Goal: Transaction & Acquisition: Obtain resource

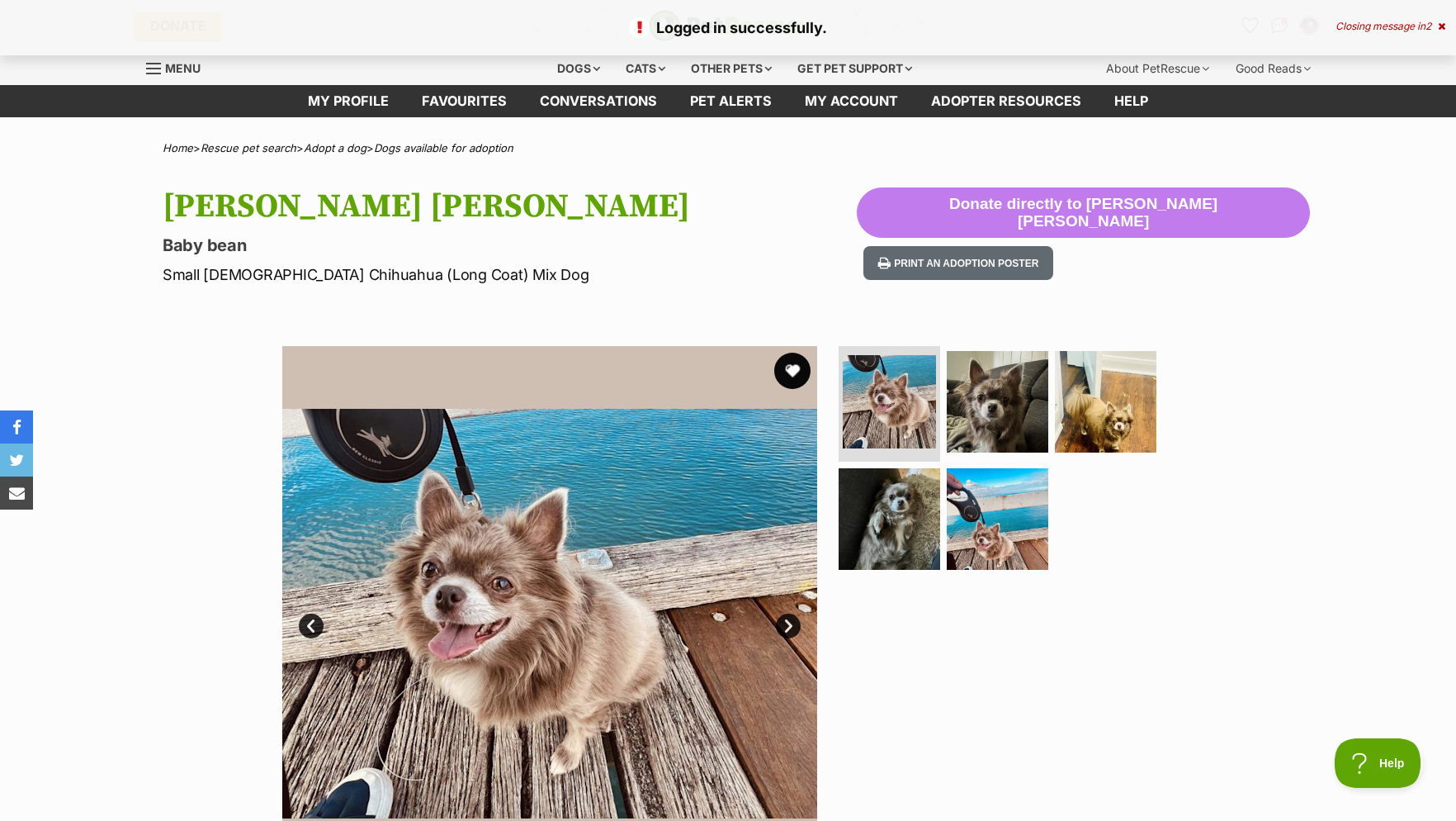
click at [794, 372] on button "favourite" at bounding box center [792, 371] width 36 height 36
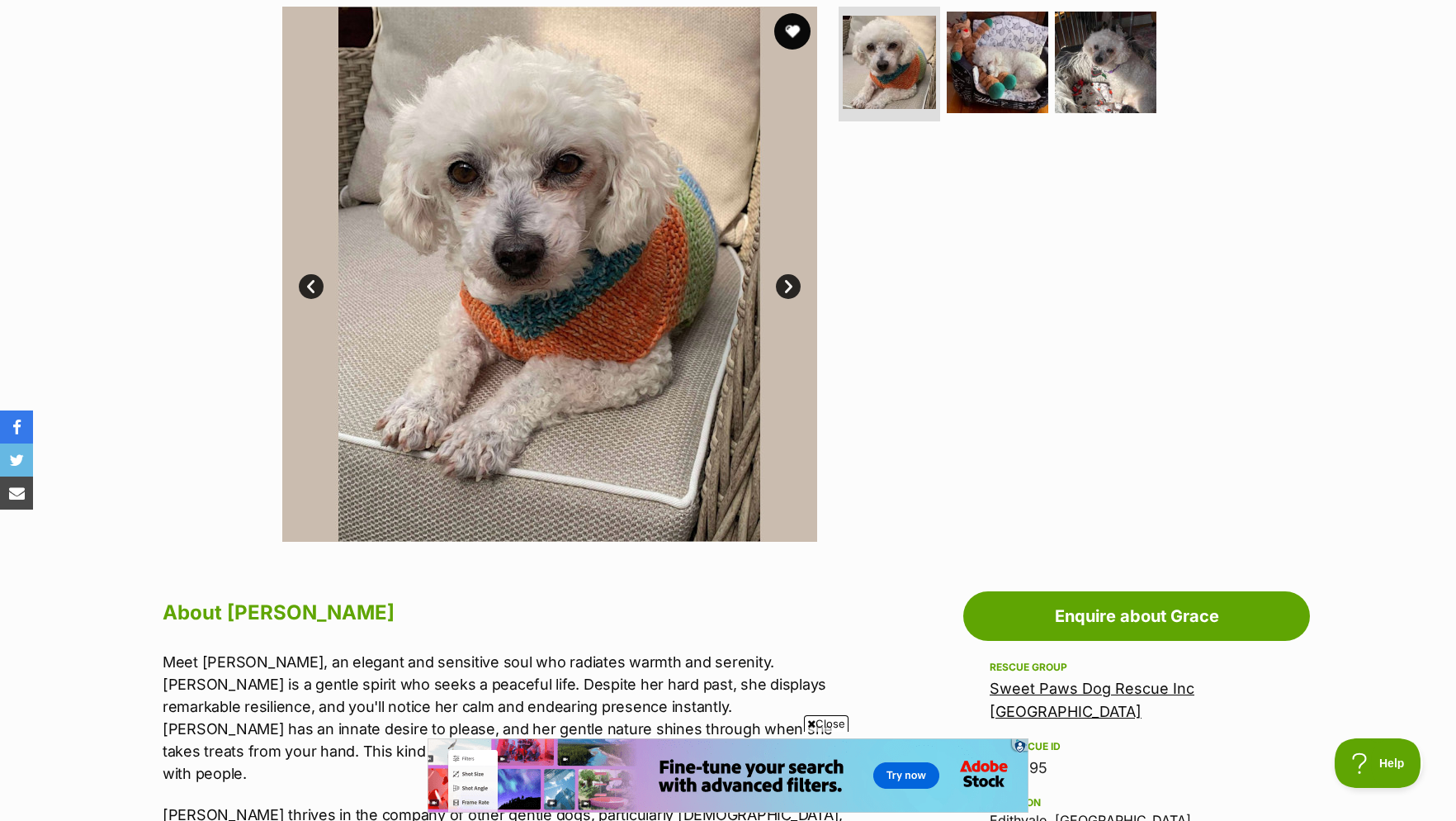
click at [795, 44] on button "favourite" at bounding box center [792, 32] width 36 height 36
click at [794, 297] on link "Next" at bounding box center [788, 286] width 25 height 25
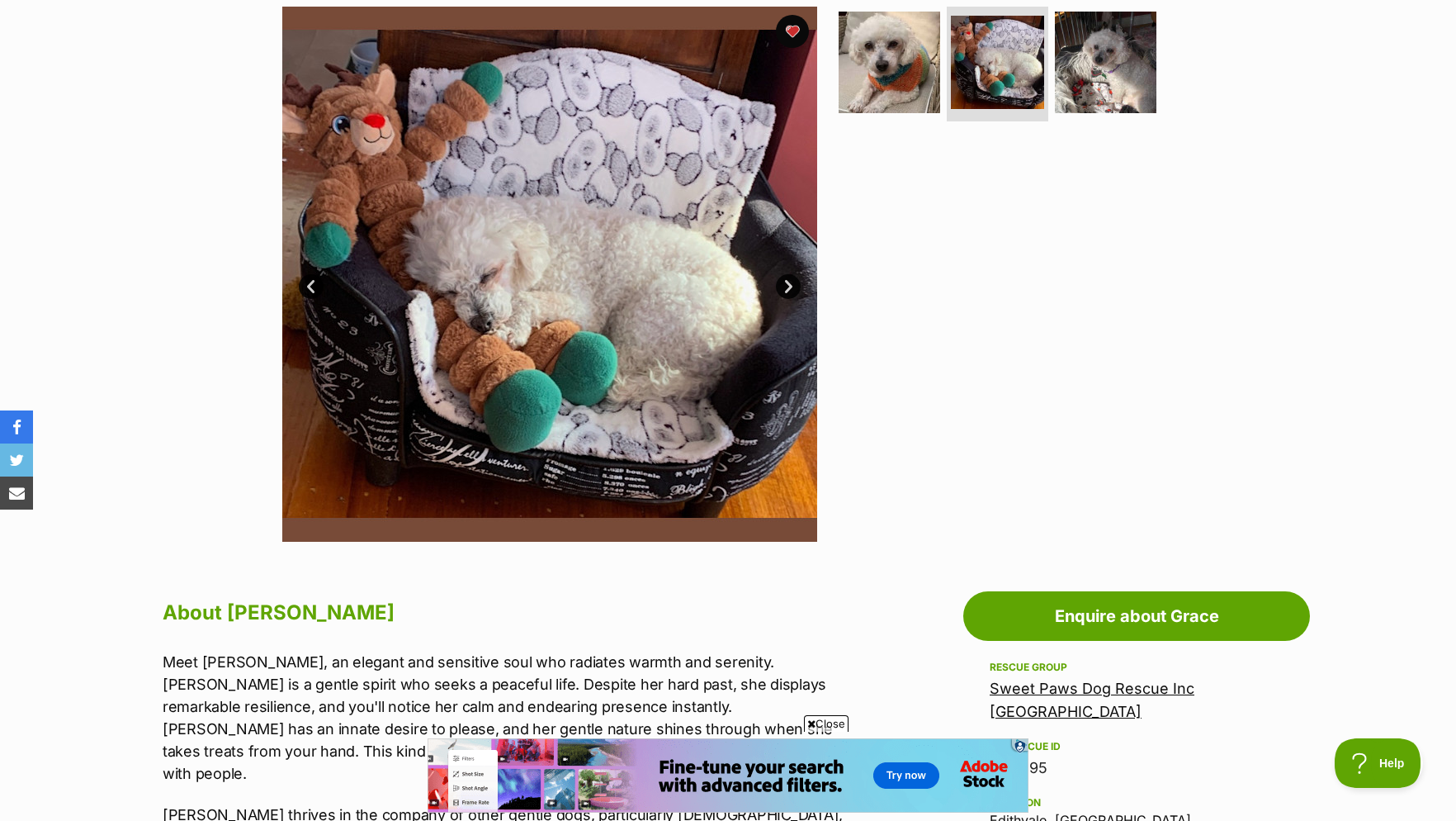
click at [790, 294] on link "Next" at bounding box center [788, 286] width 25 height 25
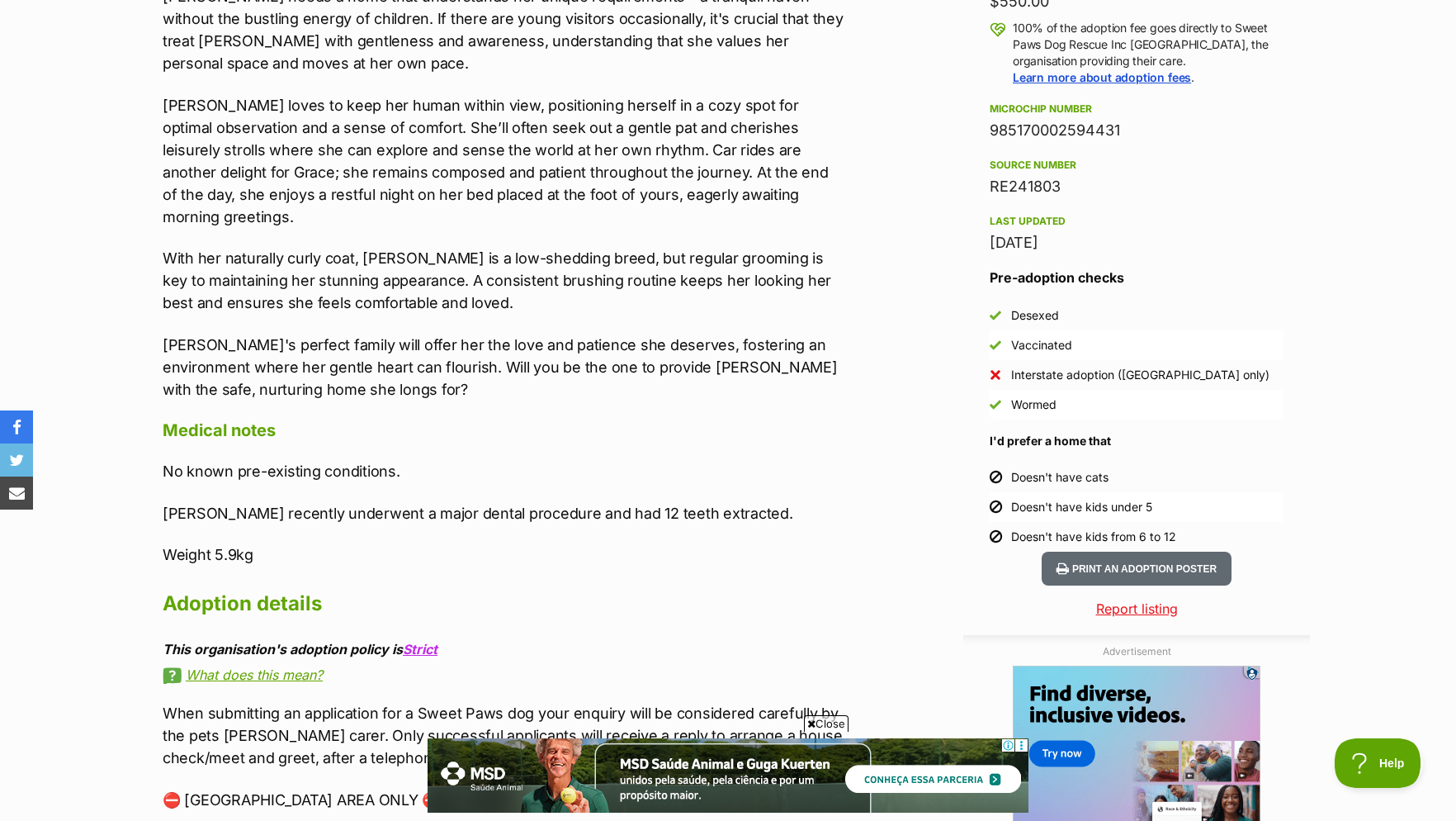
scroll to position [1685, 0]
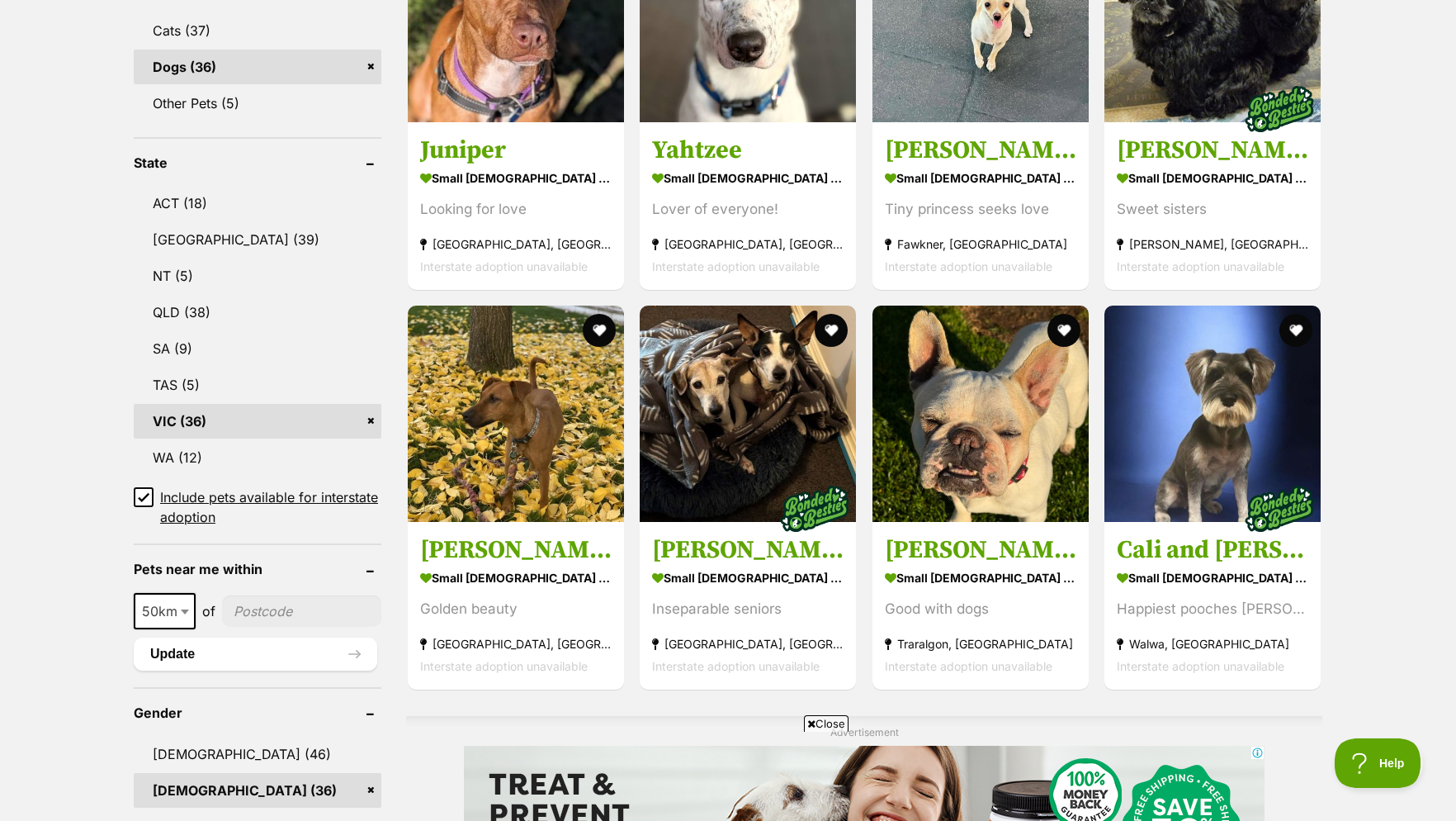
scroll to position [569, 0]
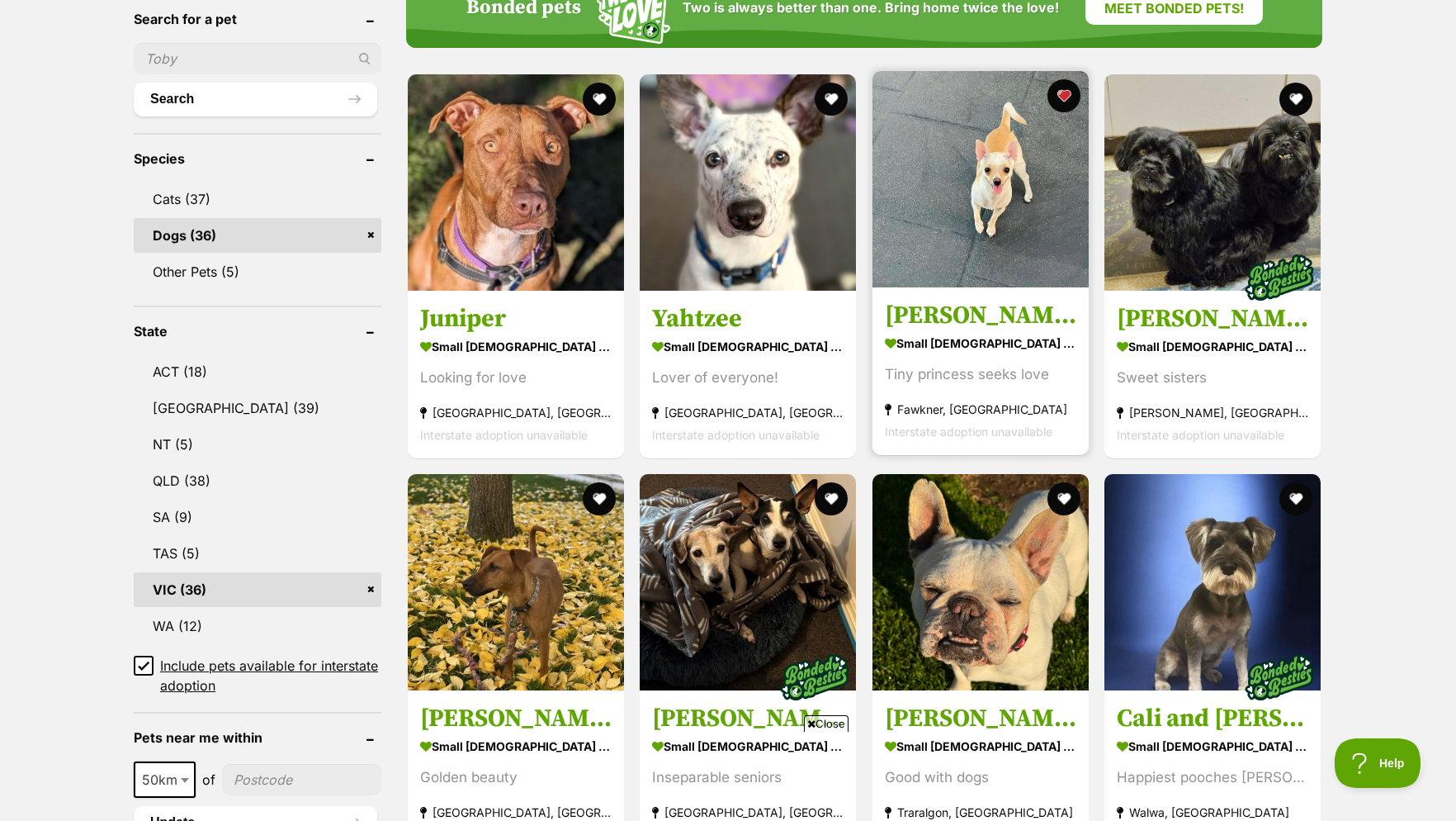
click at [991, 248] on img at bounding box center [980, 179] width 216 height 216
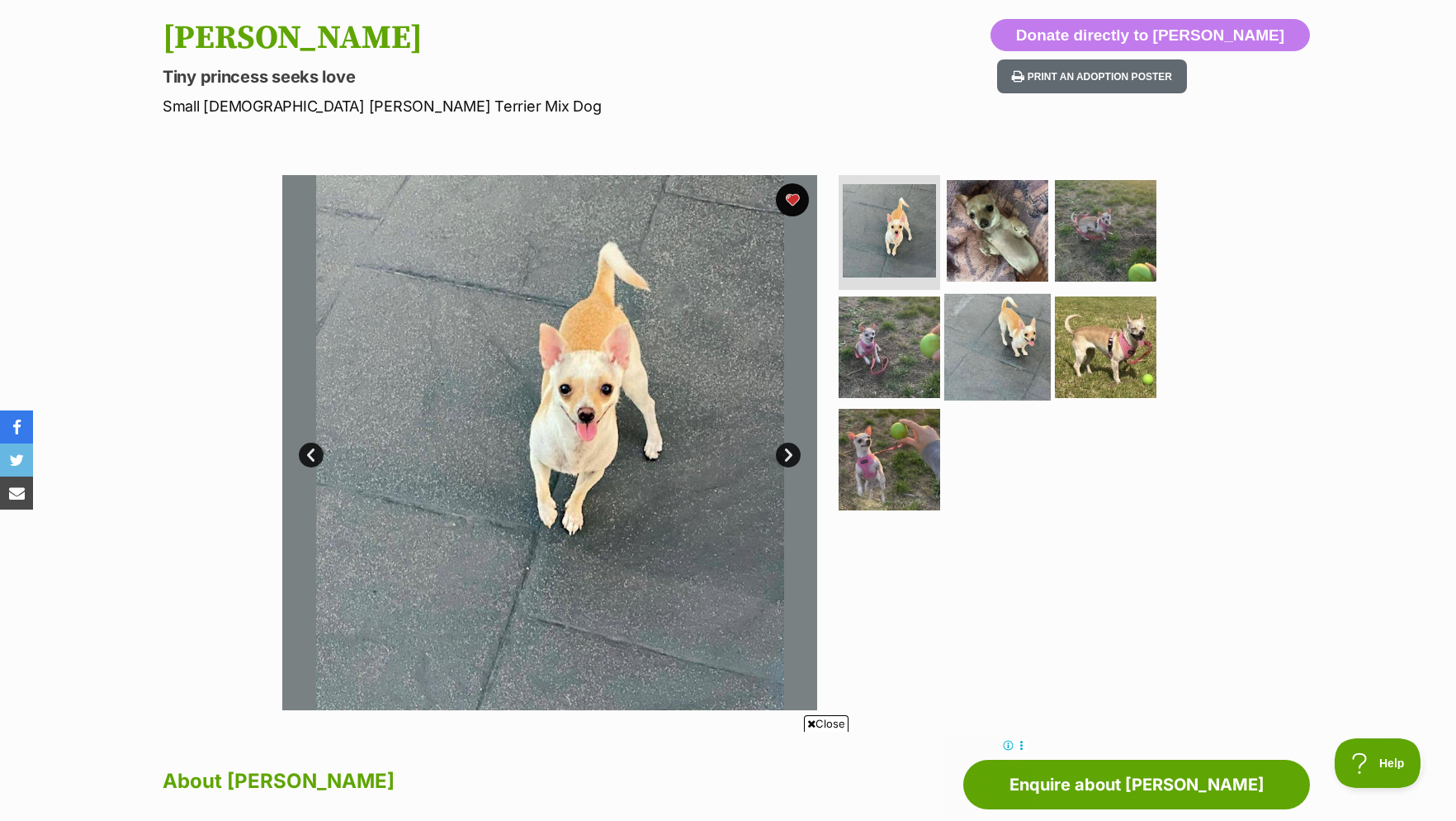
click at [1012, 351] on img at bounding box center [997, 347] width 106 height 106
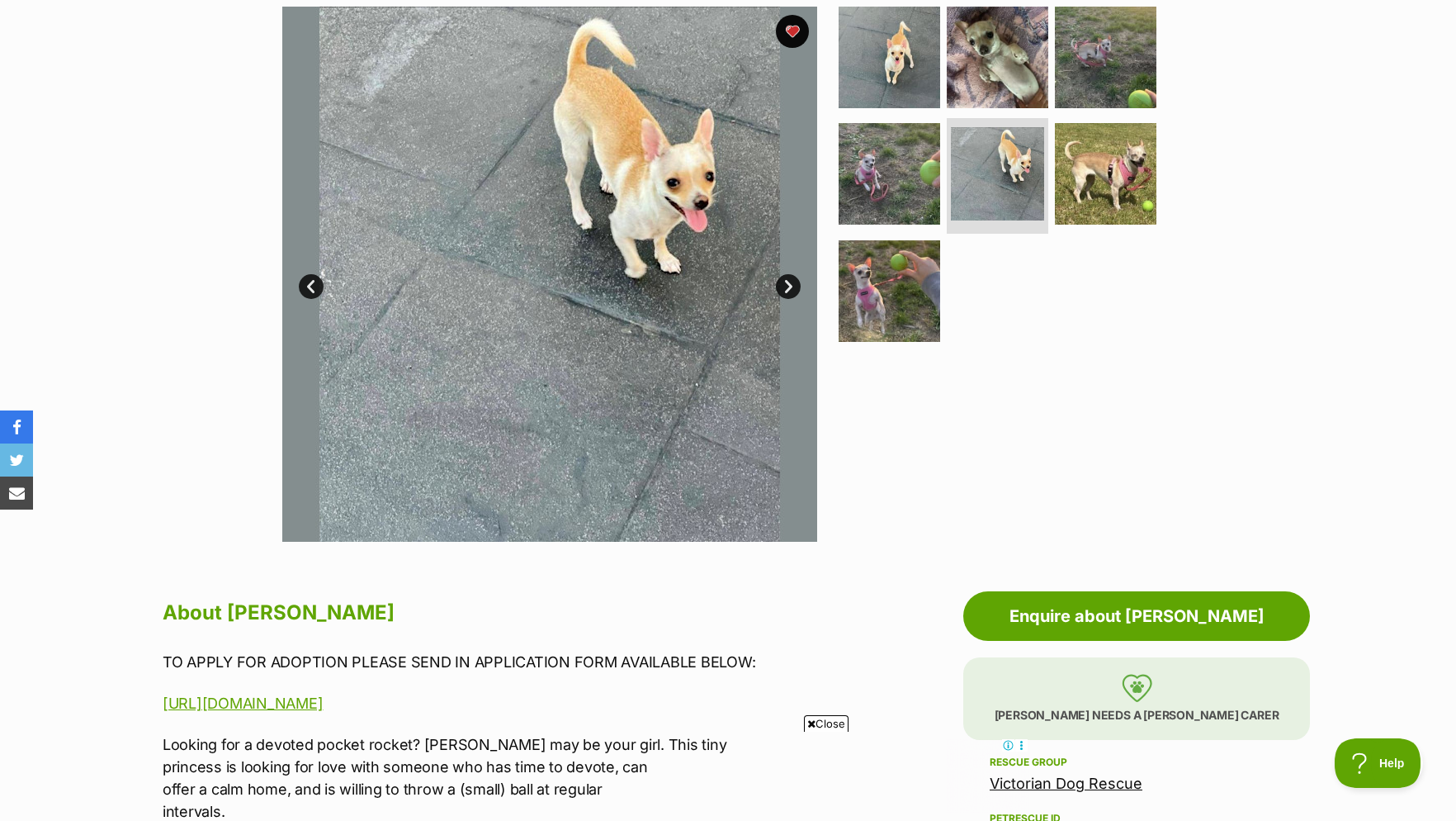
scroll to position [842, 0]
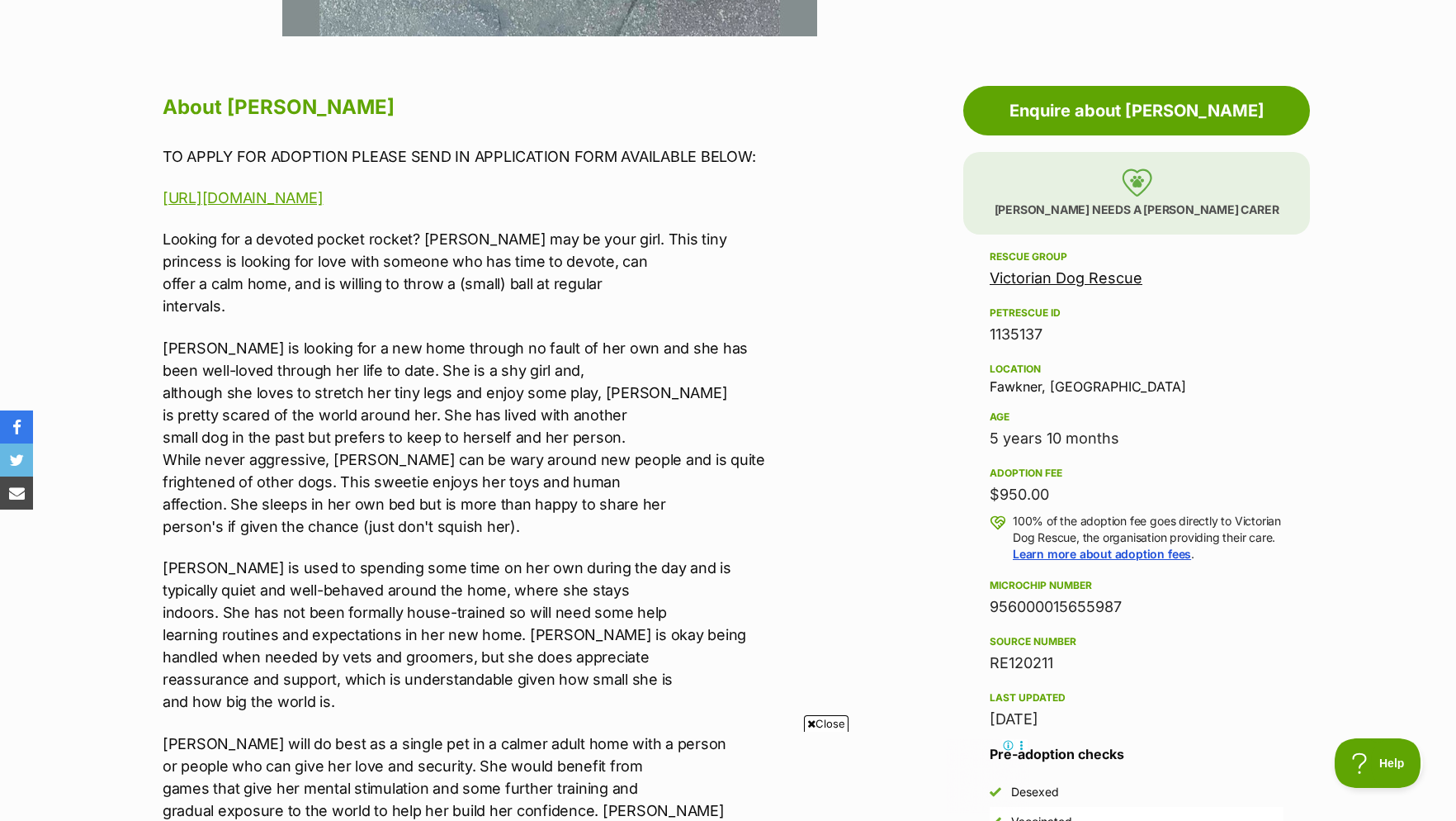
click at [1052, 286] on link "Victorian Dog Rescue" at bounding box center [1066, 277] width 152 height 17
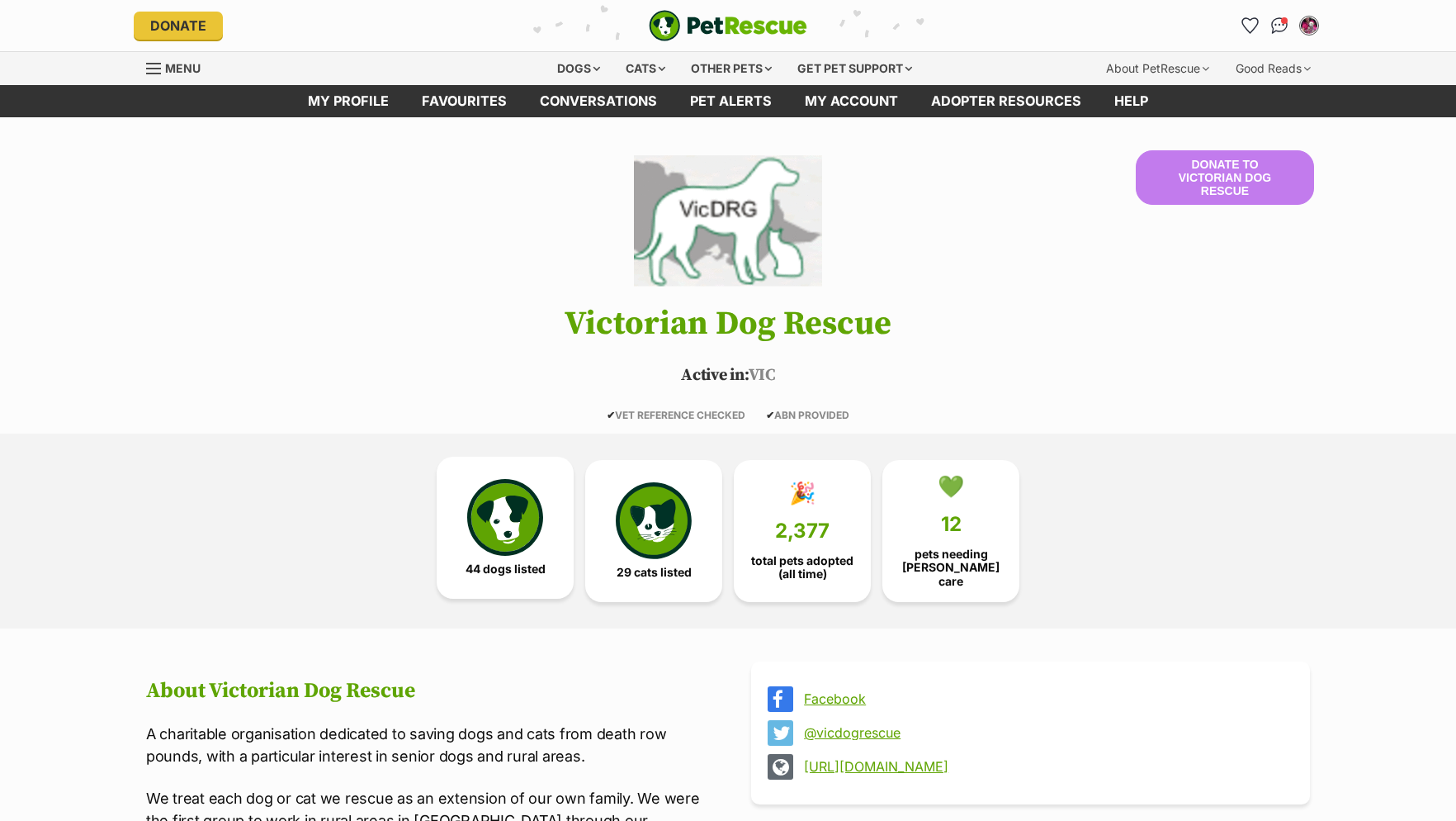
click at [526, 531] on img at bounding box center [506, 517] width 76 height 76
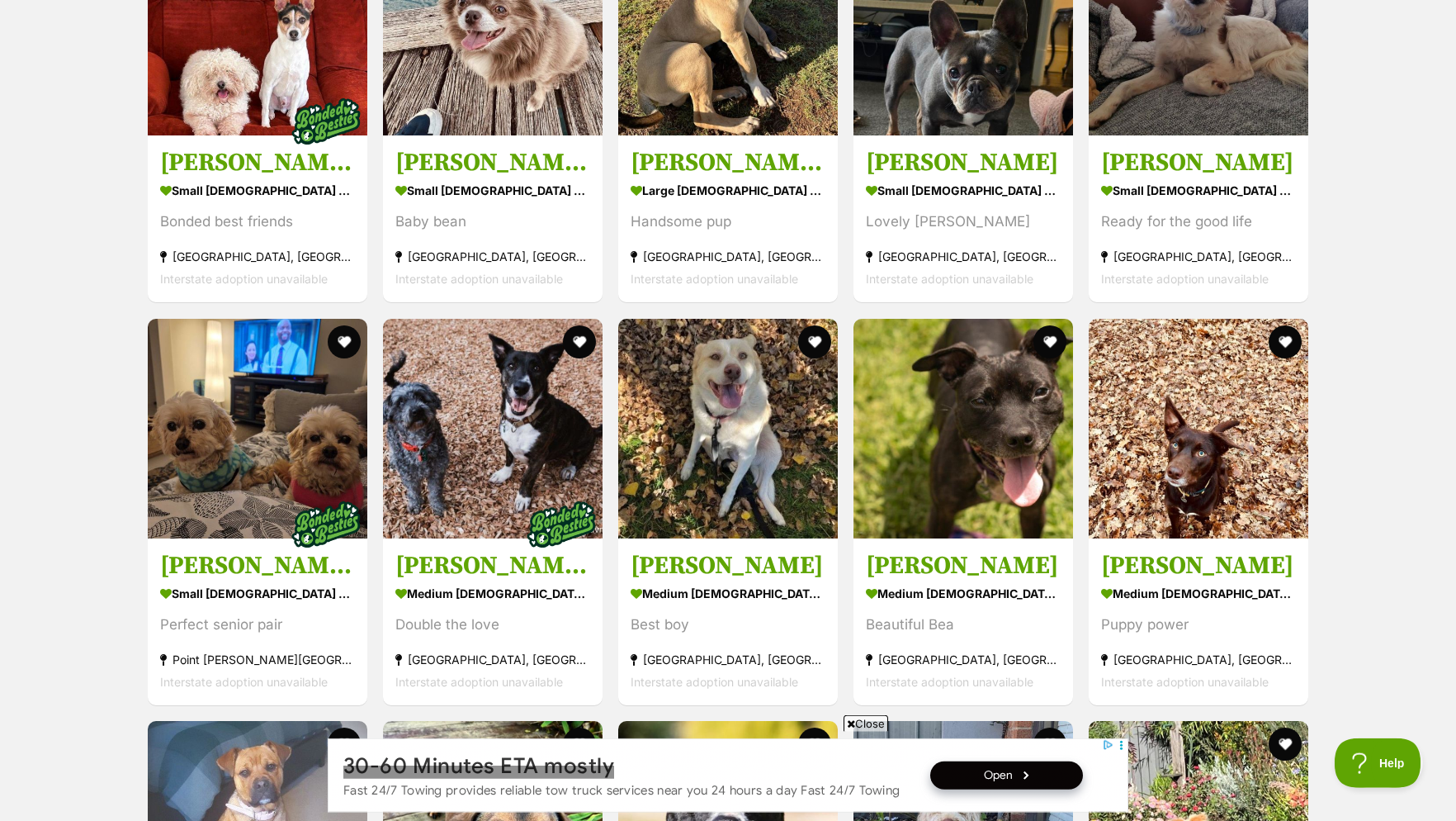
scroll to position [1506, 0]
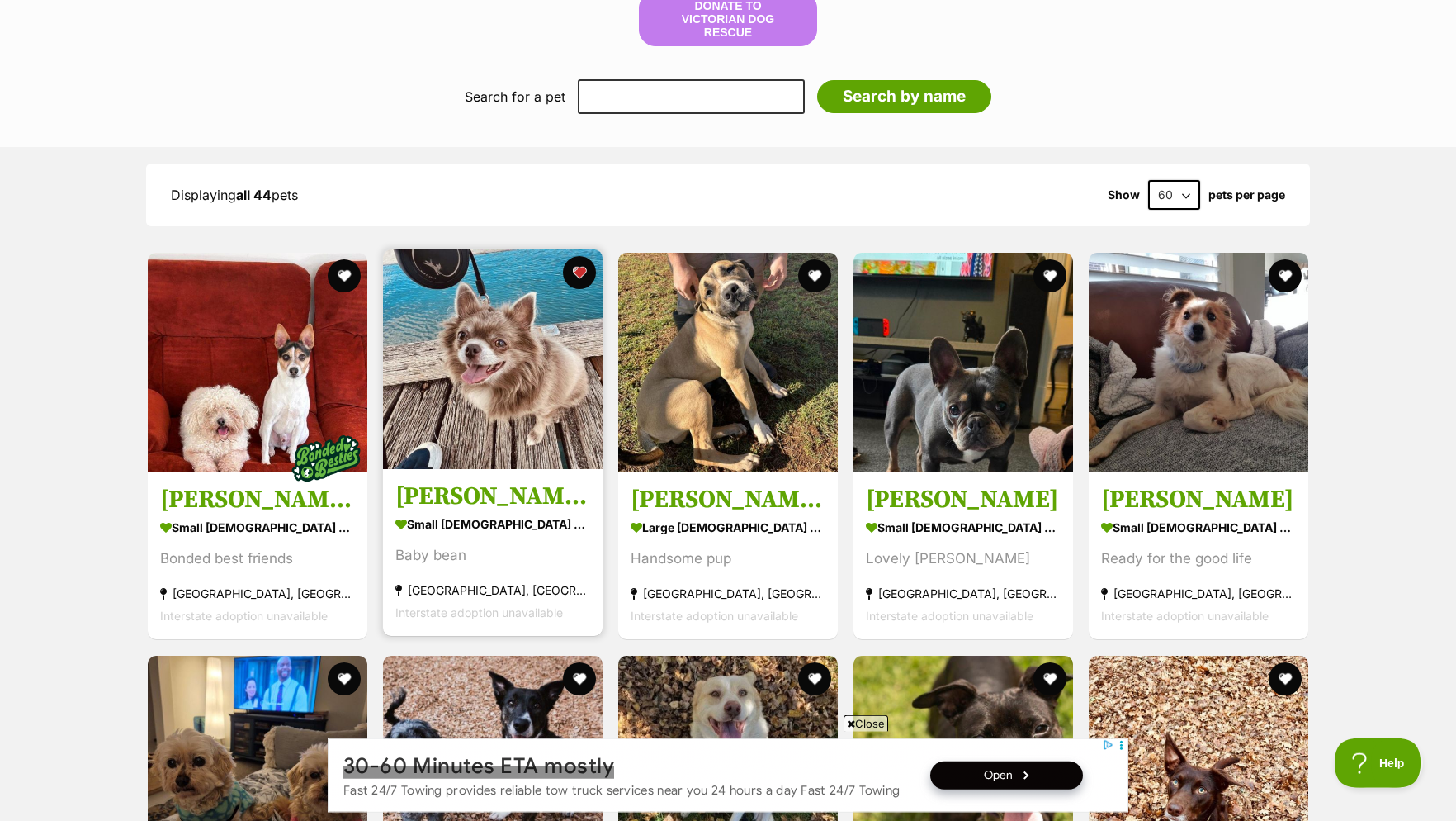
click at [507, 376] on img at bounding box center [493, 360] width 220 height 220
